Goal: Find specific page/section: Find specific page/section

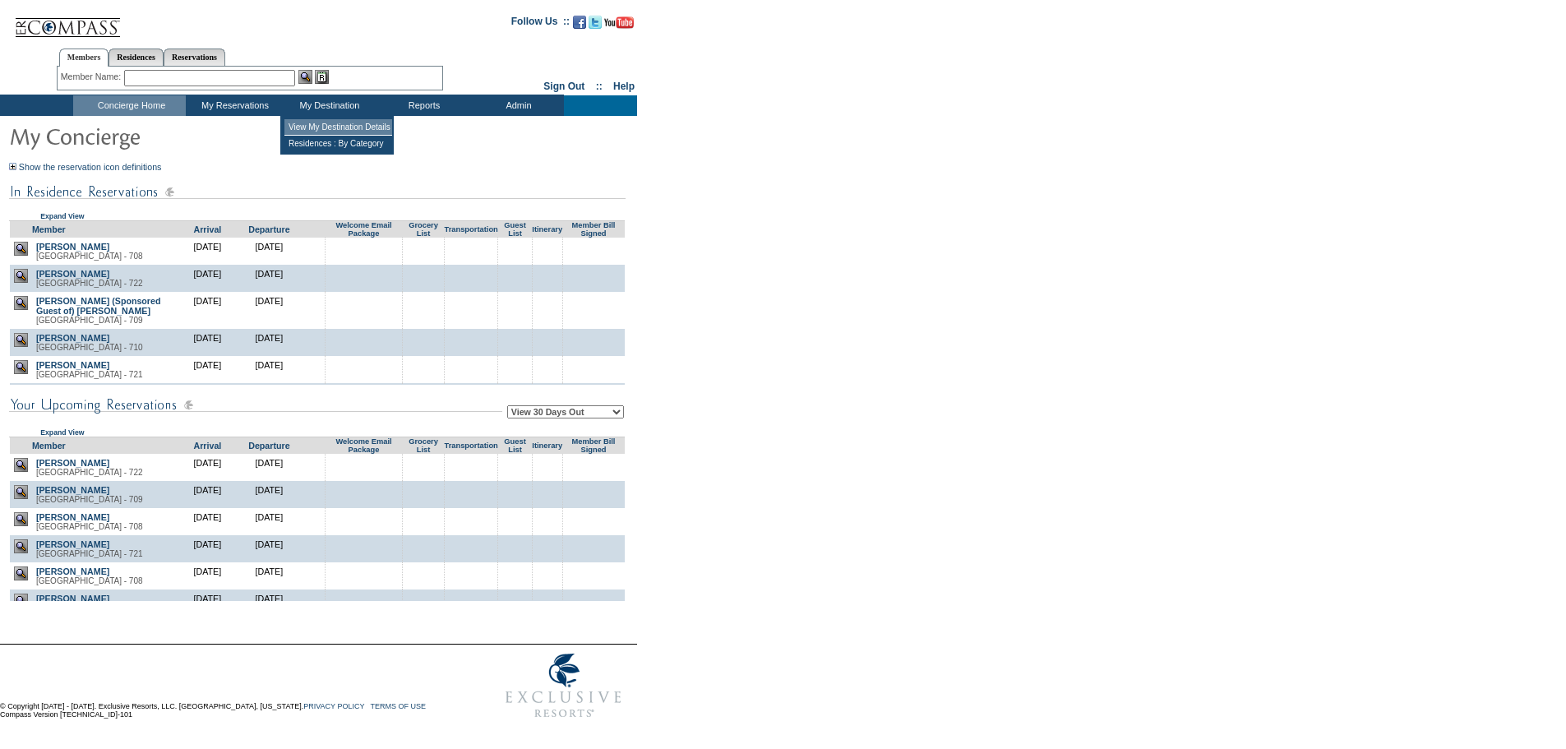
click at [348, 126] on td "View My Destination Details" at bounding box center [338, 127] width 108 height 16
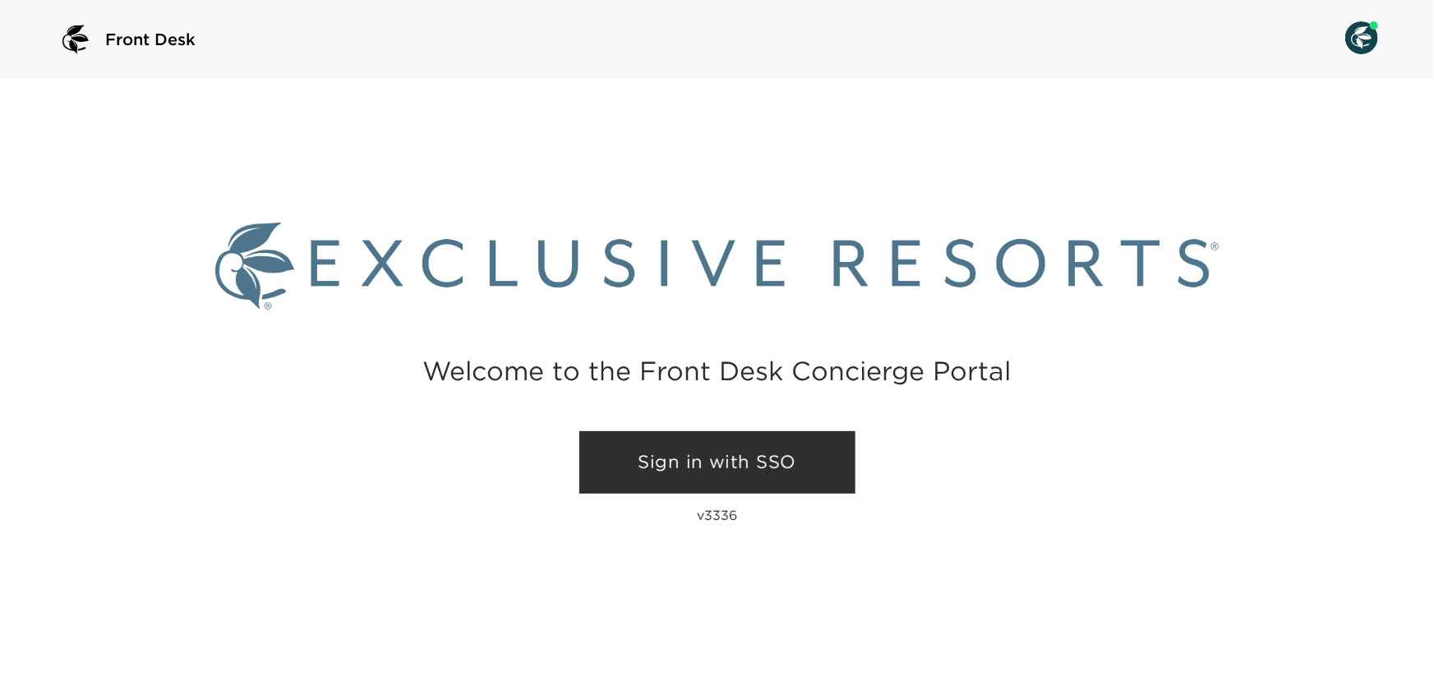
click at [675, 464] on link "Sign in with SSO" at bounding box center [717, 462] width 276 height 62
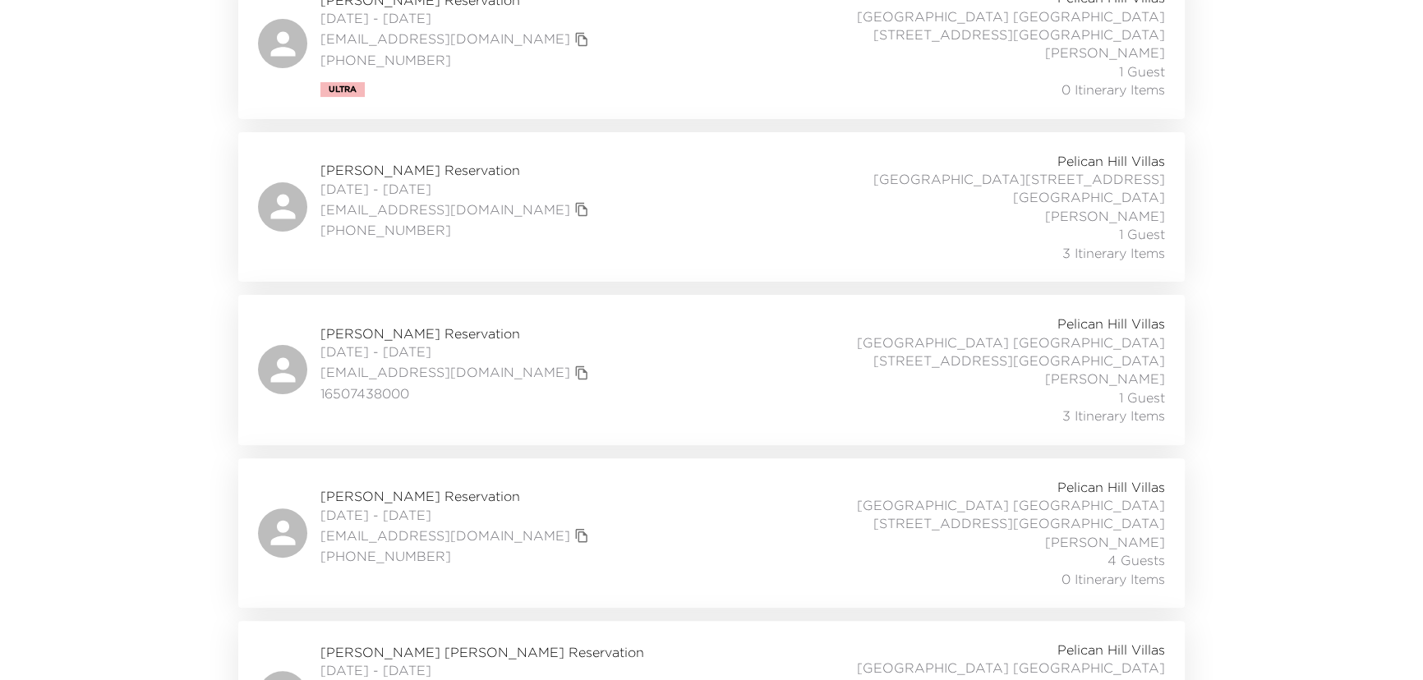
scroll to position [547, 0]
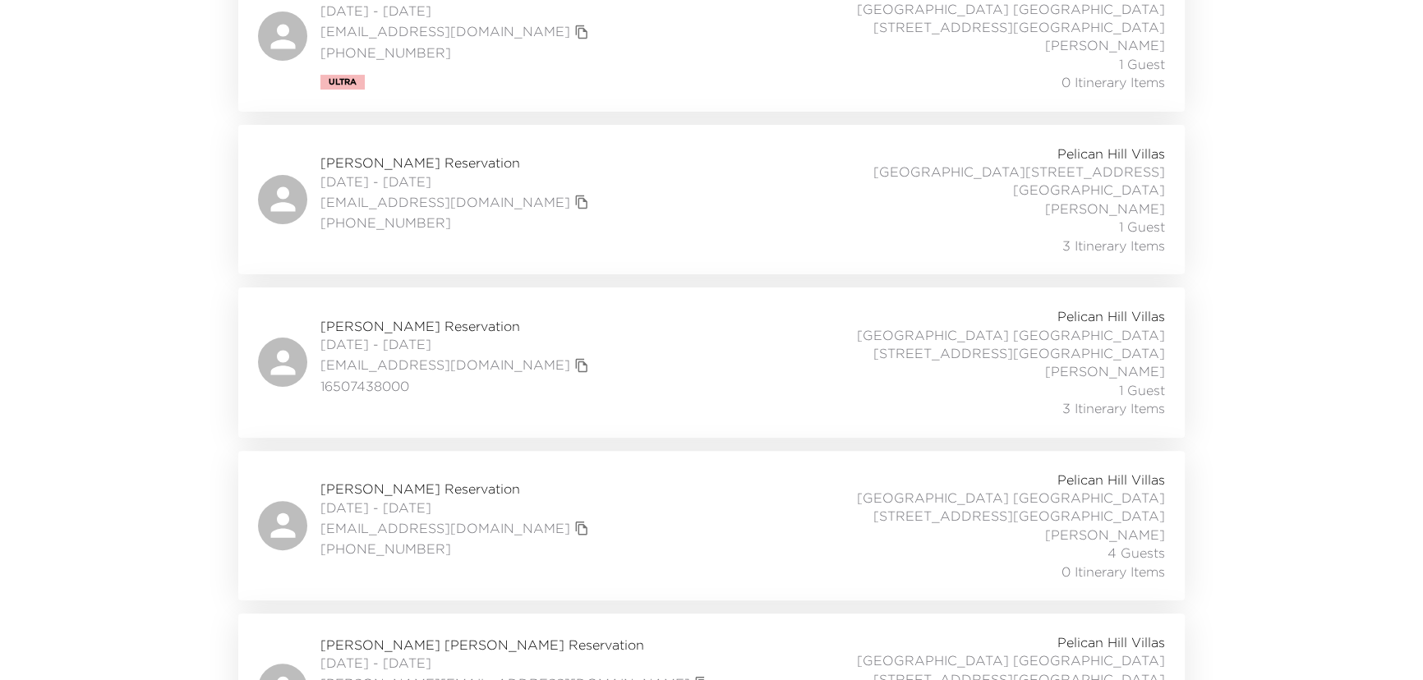
click at [390, 636] on span "Jackie Rosetta Reservation" at bounding box center [517, 645] width 393 height 18
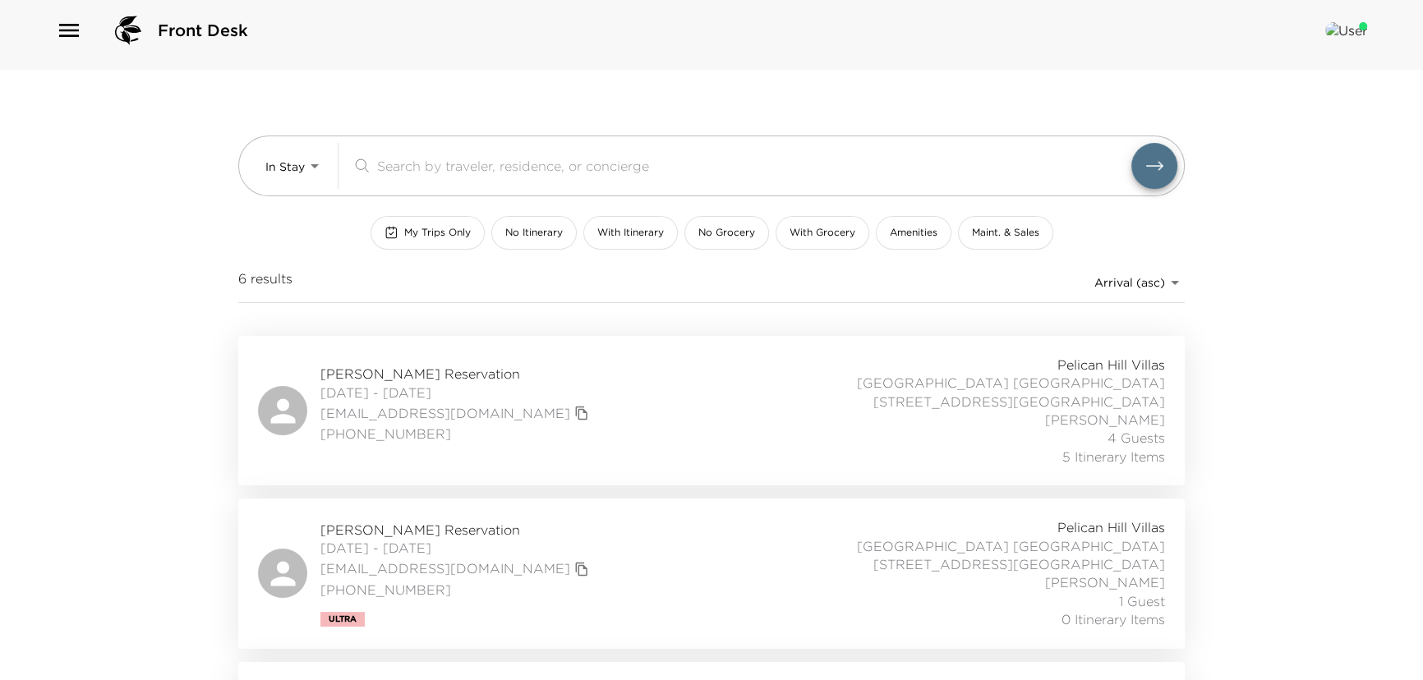
scroll to position [0, 0]
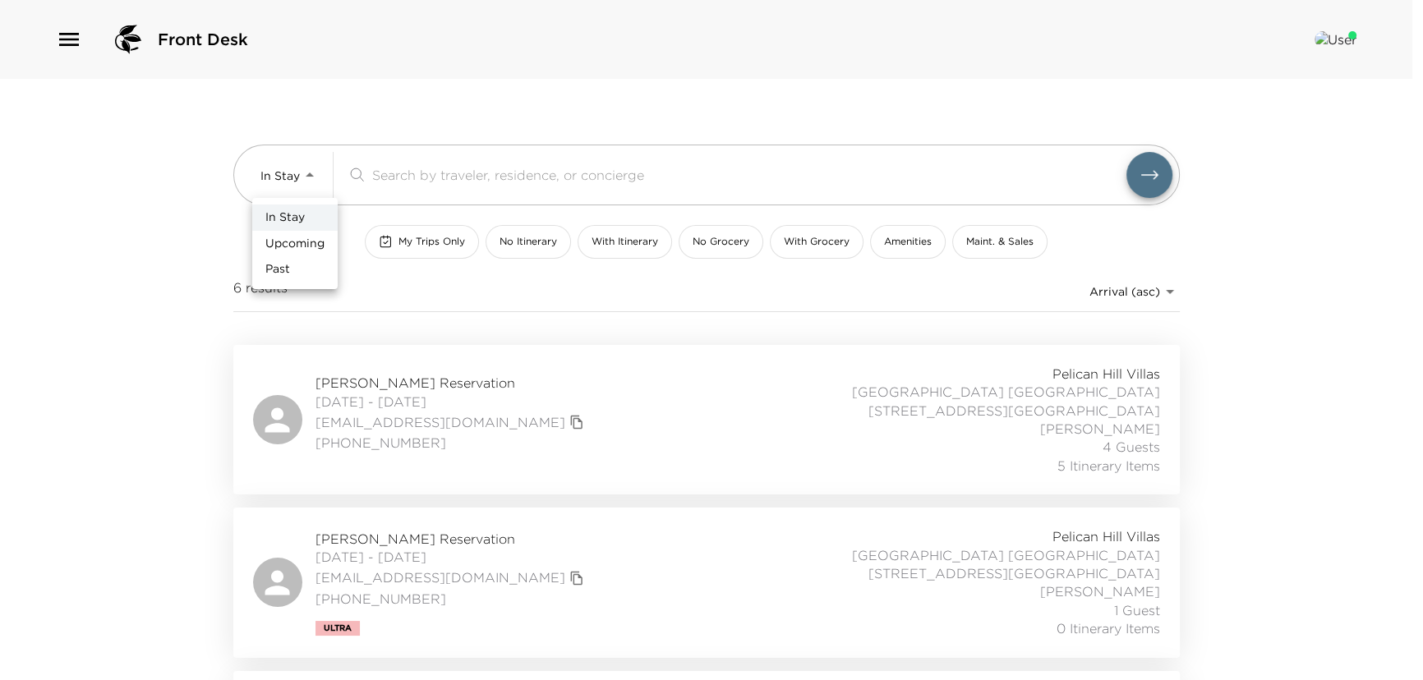
click at [316, 173] on body "Front Desk In Stay In-Stay ​ My Trips Only No Itinerary With Itinerary No Groce…" at bounding box center [711, 340] width 1423 height 680
drag, startPoint x: 306, startPoint y: 236, endPoint x: 323, endPoint y: 230, distance: 18.2
click at [309, 238] on span "Upcoming" at bounding box center [294, 244] width 59 height 16
type input "Upcoming"
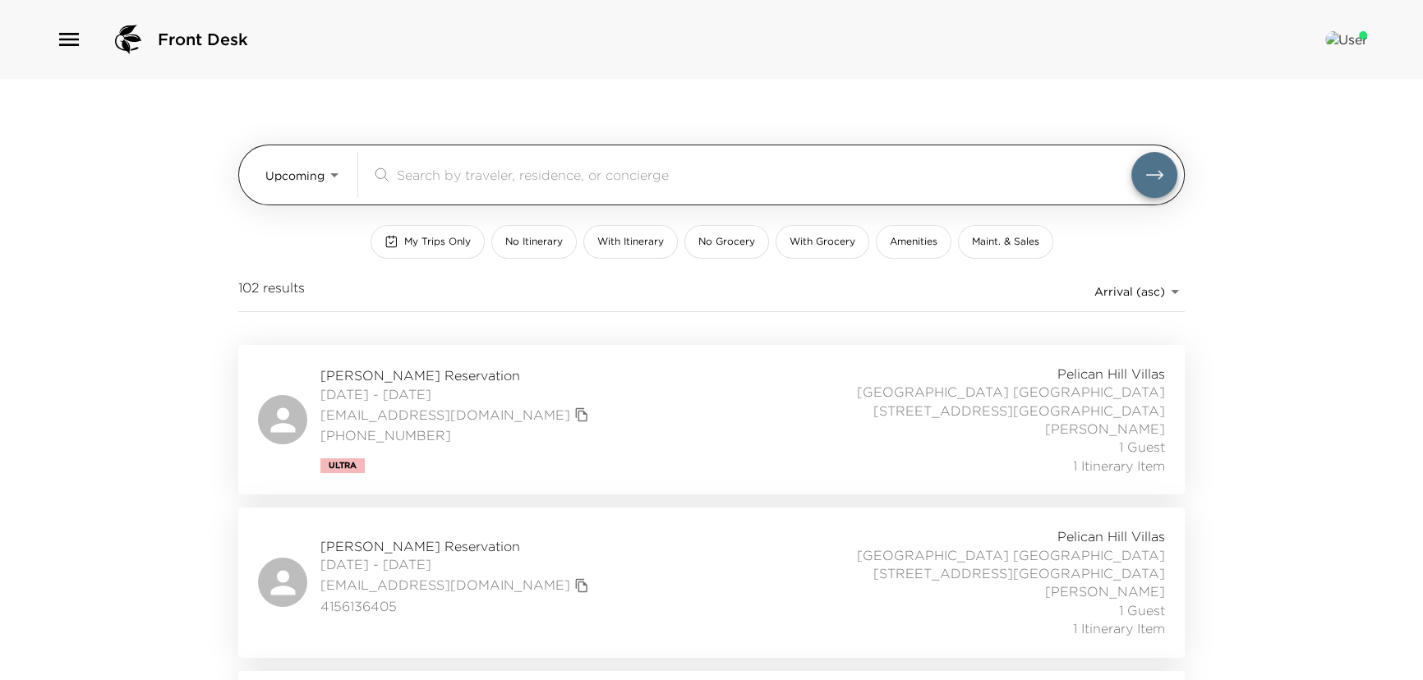
click at [418, 171] on input "search" at bounding box center [764, 174] width 735 height 19
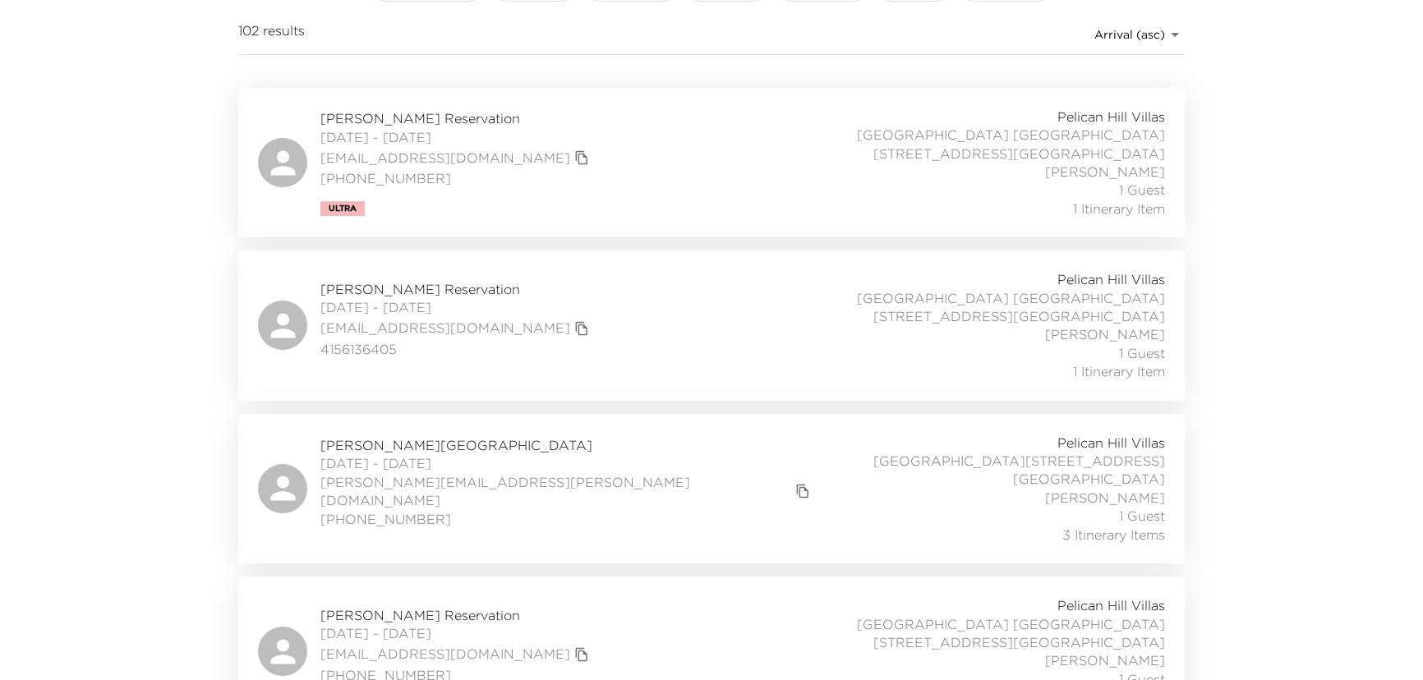
scroll to position [224, 0]
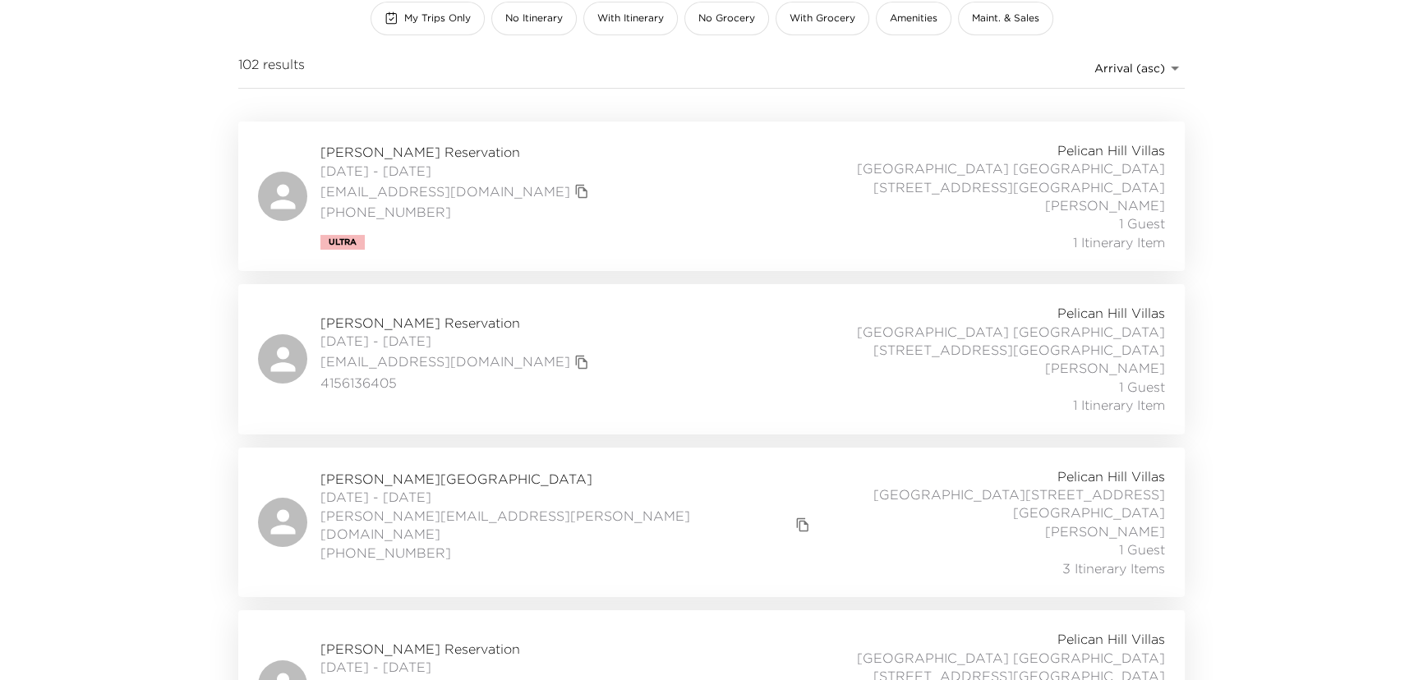
click at [355, 470] on span "Whitley Collins Reservation" at bounding box center [568, 479] width 494 height 18
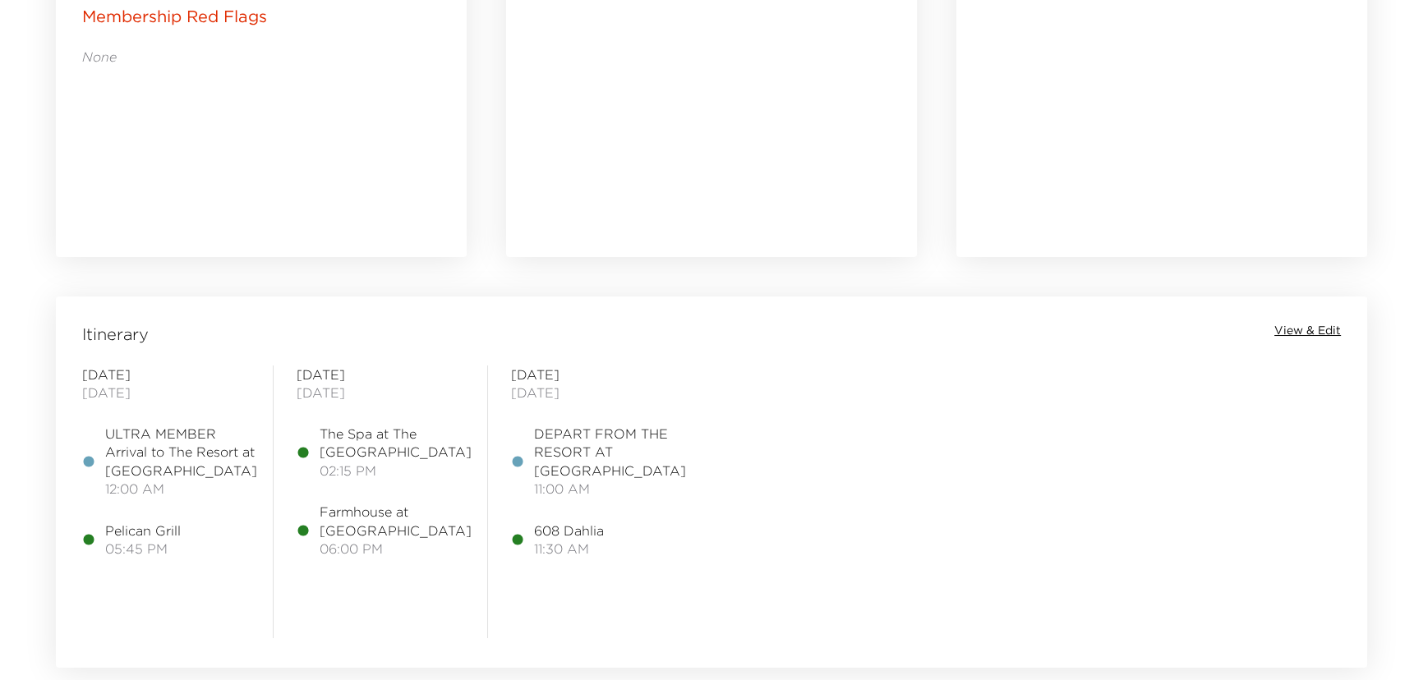
scroll to position [1120, 0]
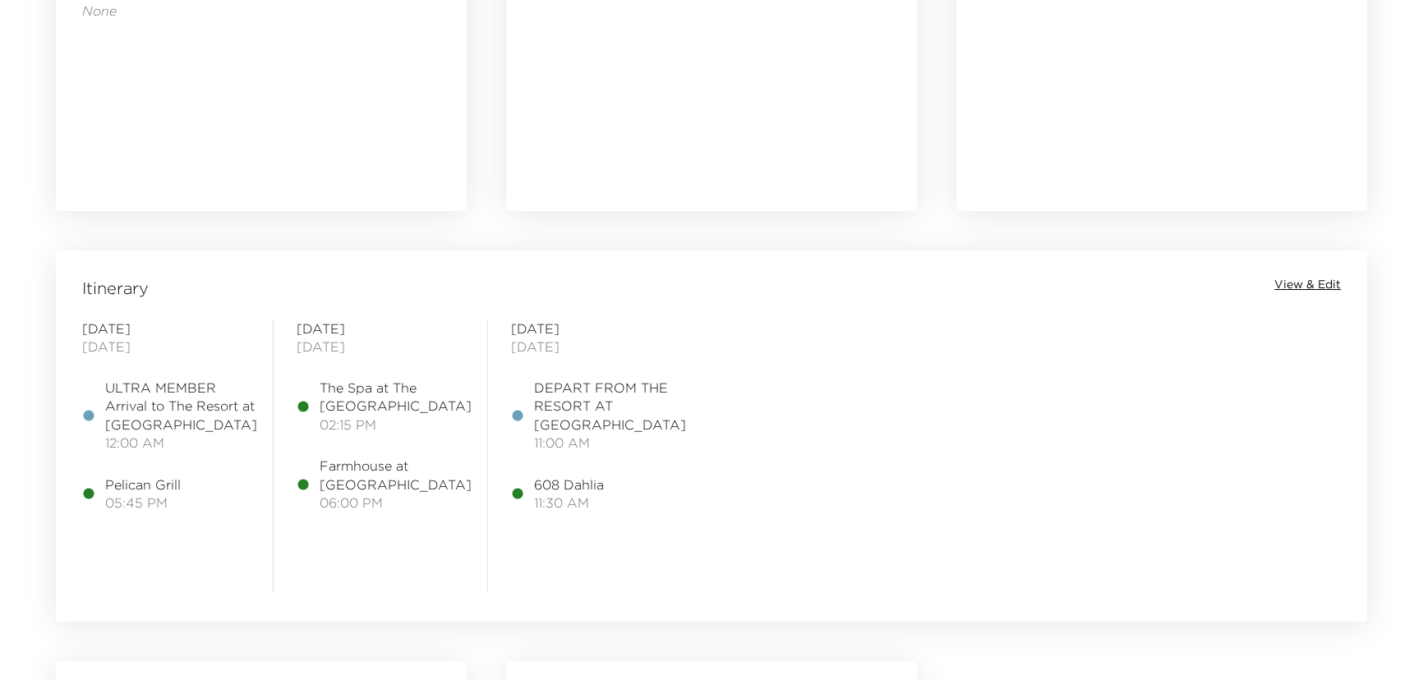
click at [1301, 283] on span "View & Edit" at bounding box center [1308, 285] width 67 height 16
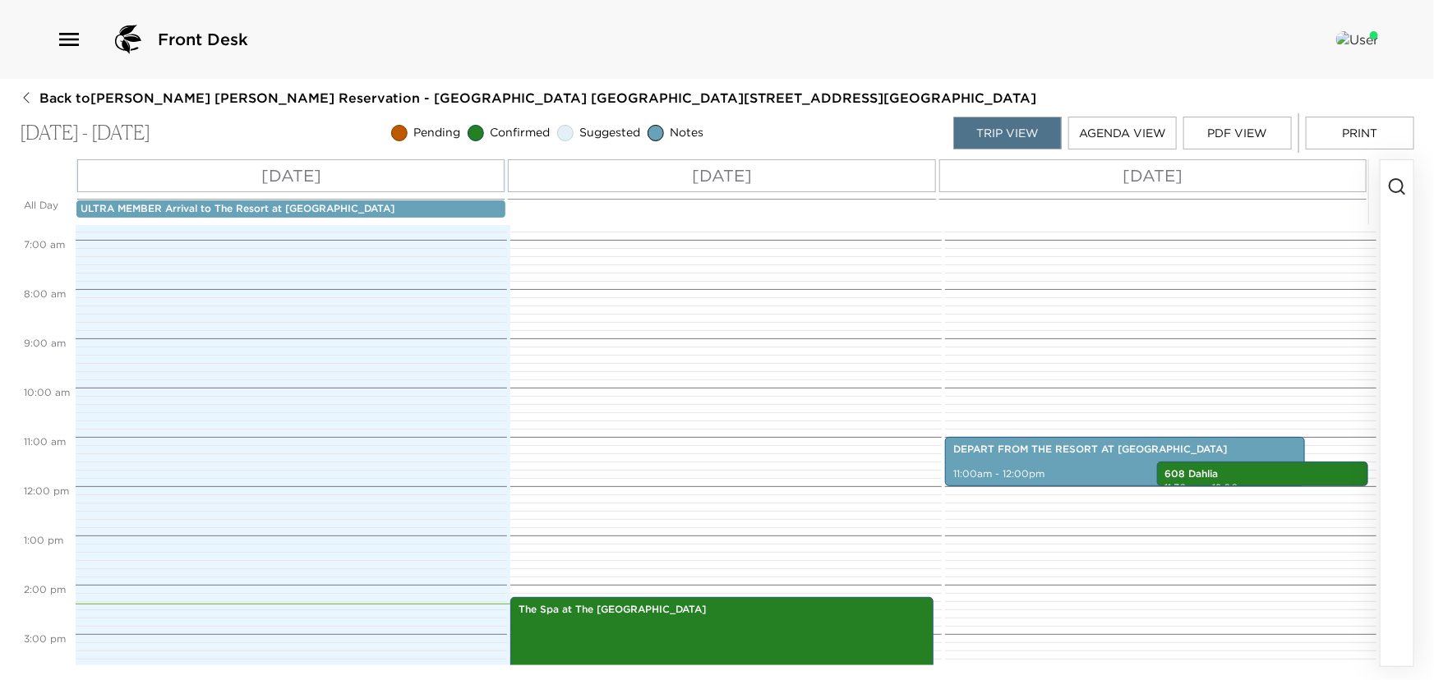
scroll to position [219, 0]
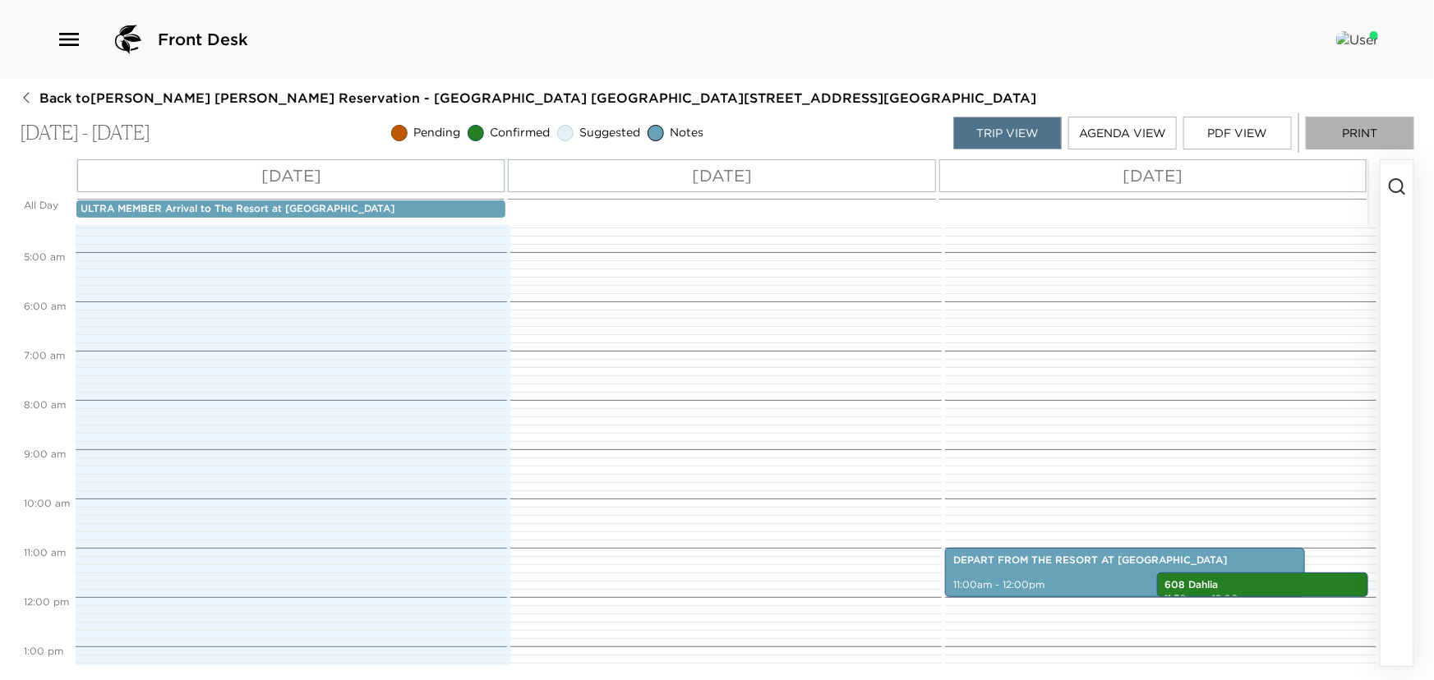
click at [1346, 128] on button "Print" at bounding box center [1360, 133] width 108 height 33
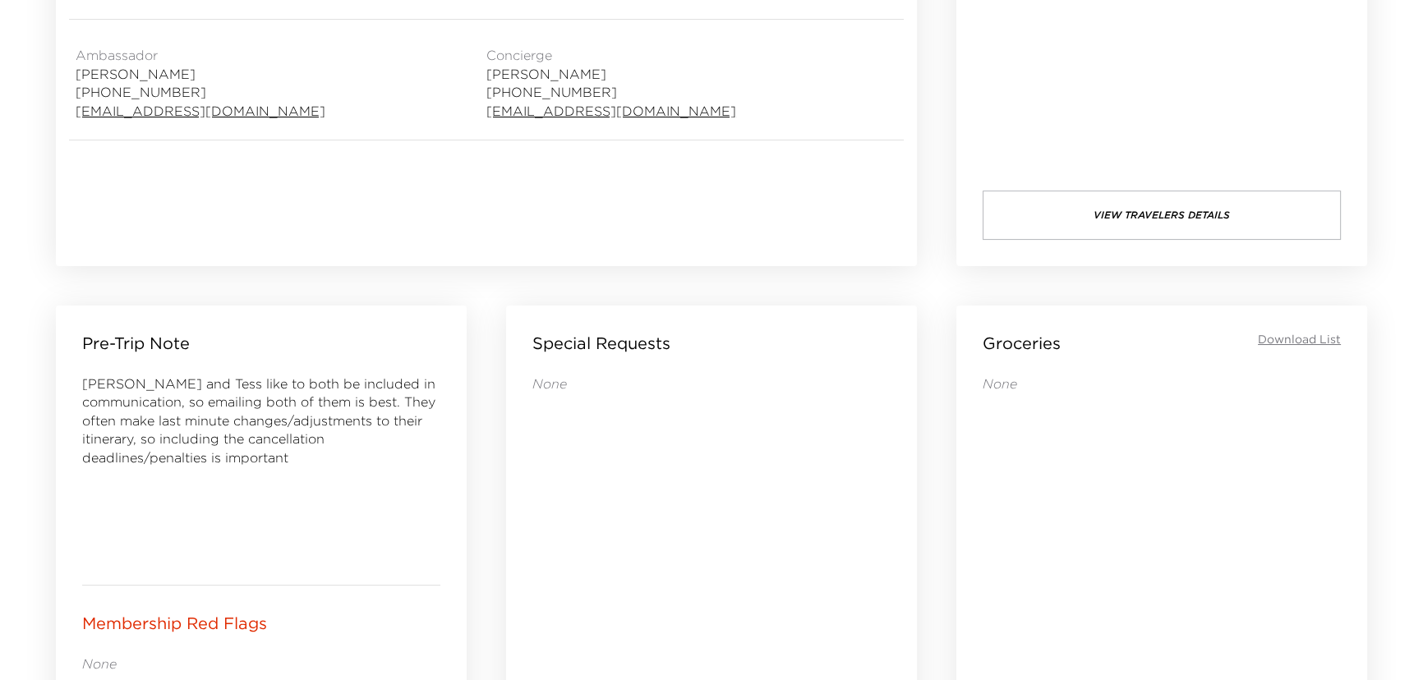
scroll to position [523, 0]
